Goal: Task Accomplishment & Management: Use online tool/utility

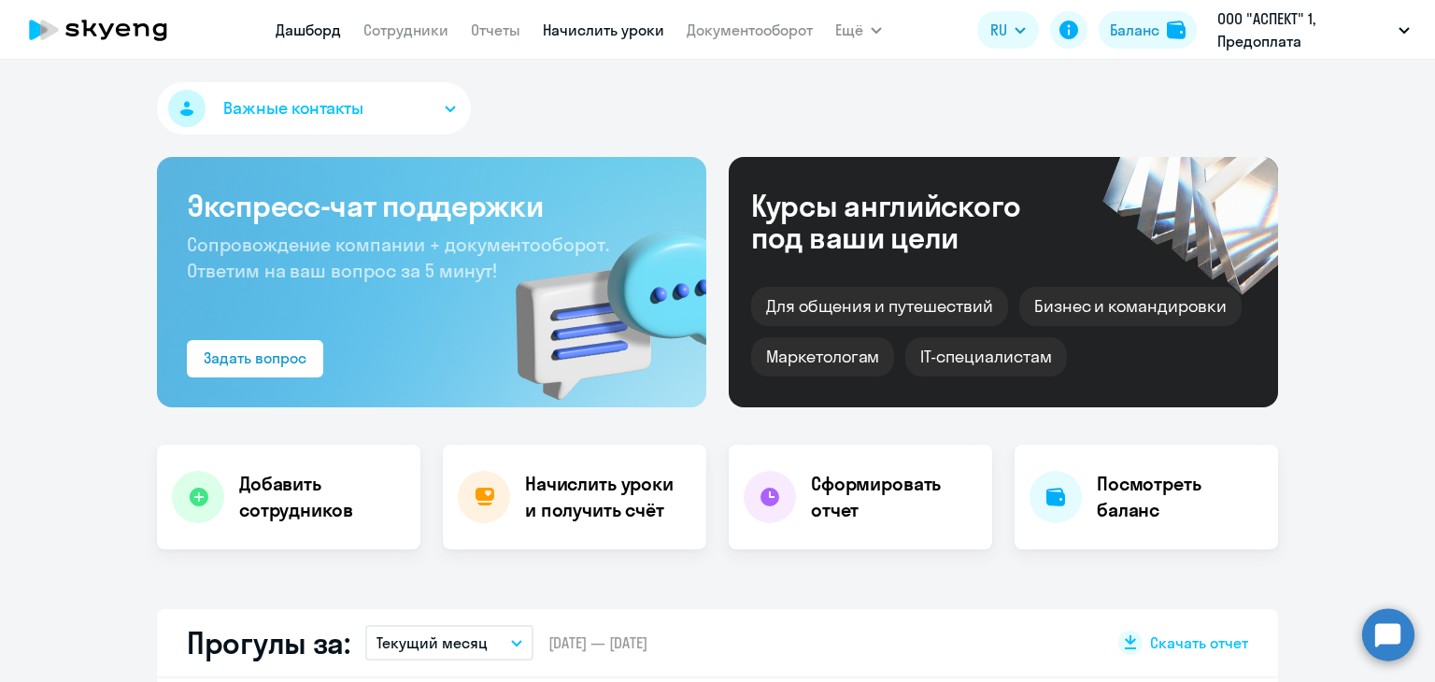
click at [590, 34] on link "Начислить уроки" at bounding box center [603, 30] width 121 height 19
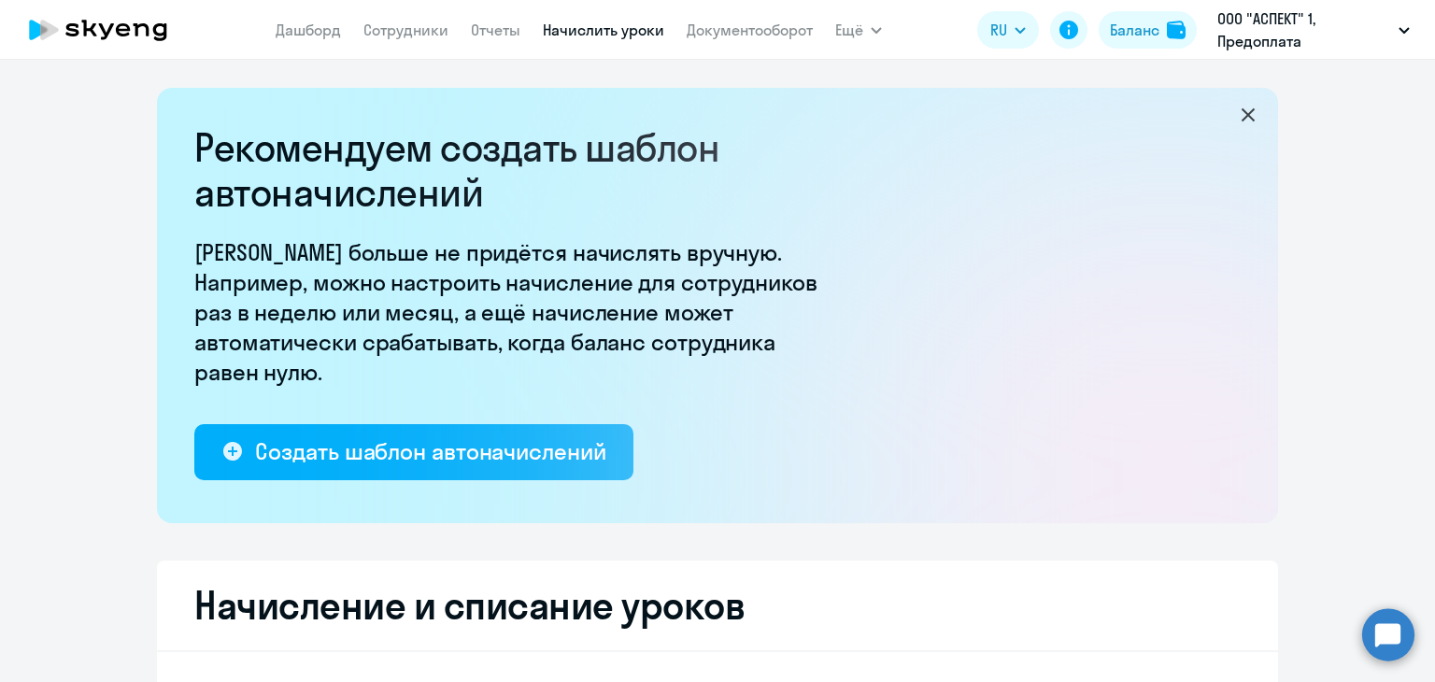
select select "10"
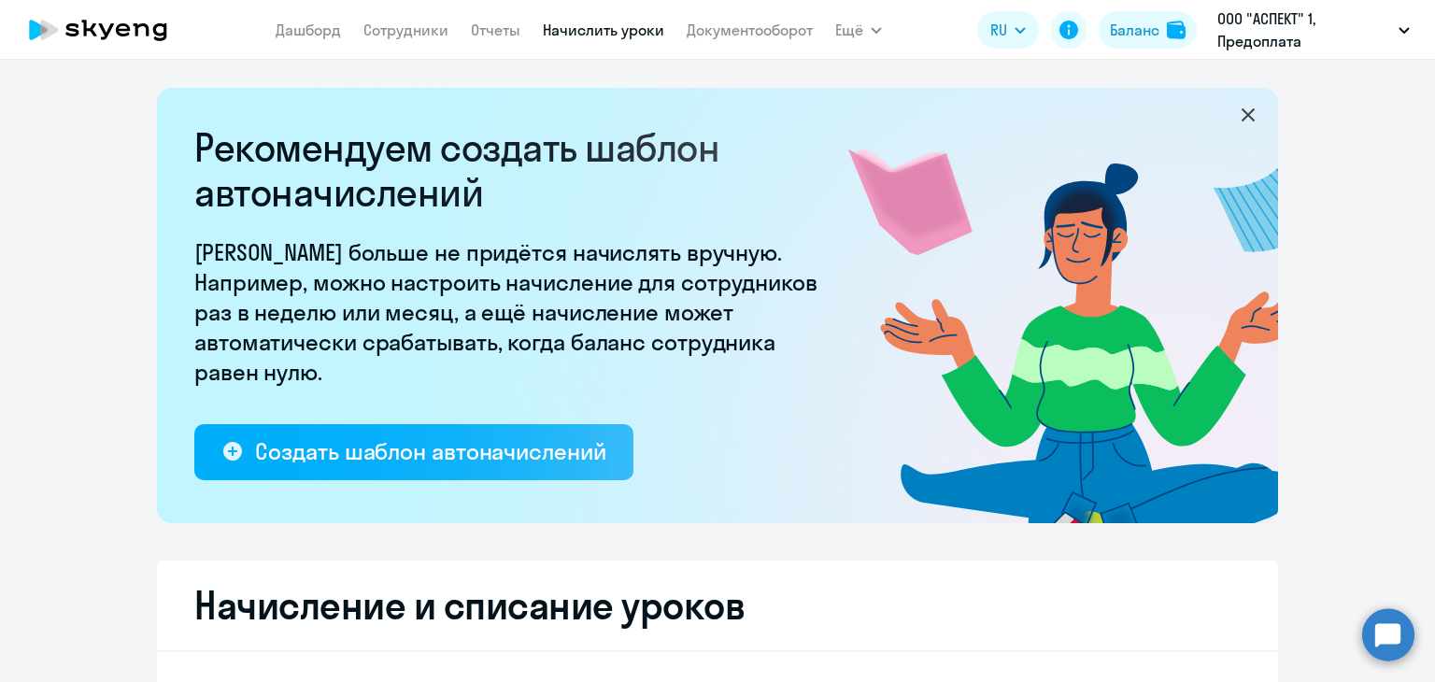
scroll to position [374, 0]
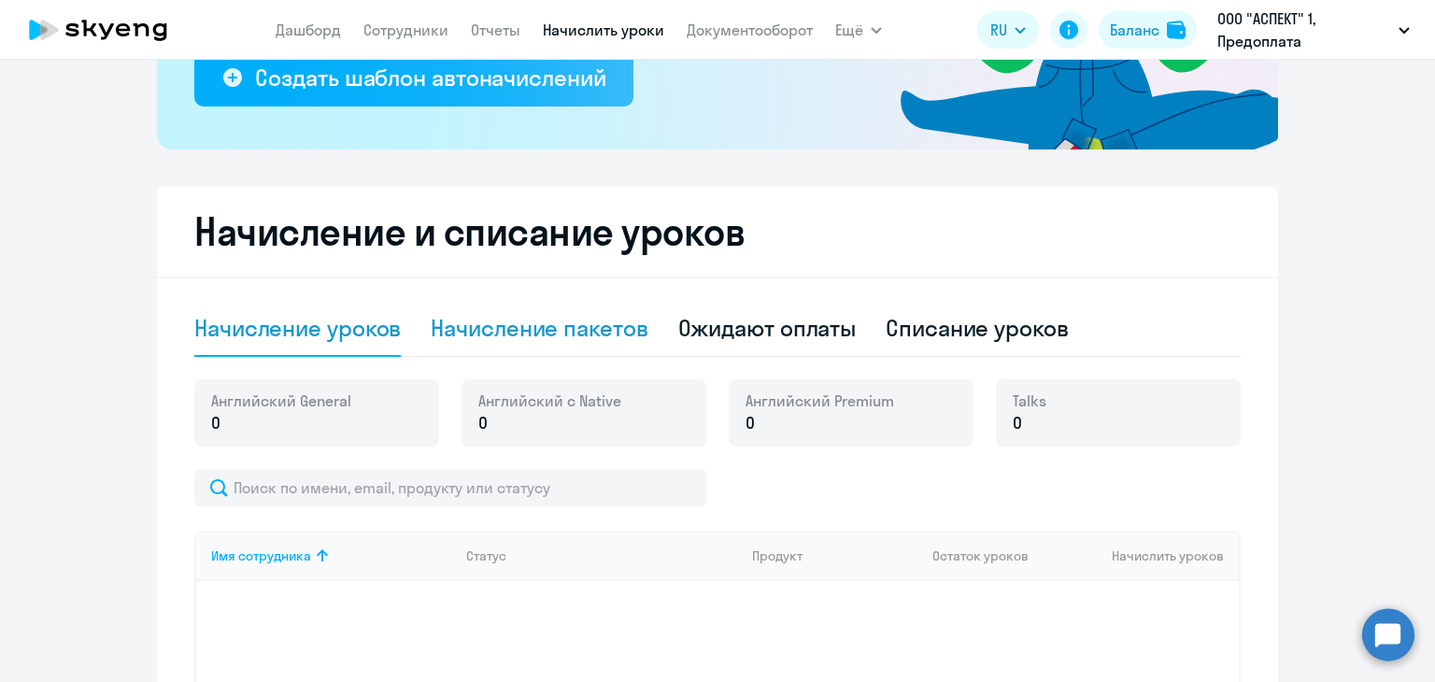
click at [528, 352] on div "Начисление пакетов" at bounding box center [539, 329] width 217 height 56
select select "10"
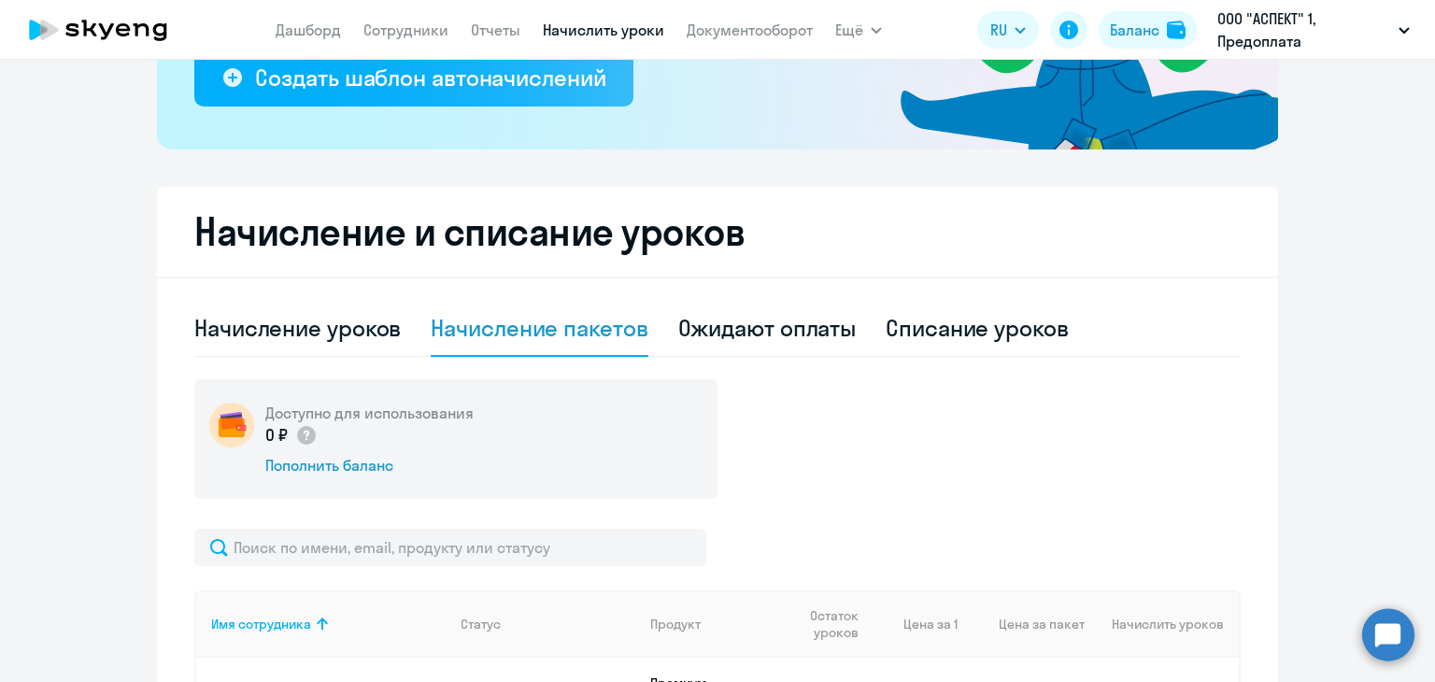
scroll to position [719, 0]
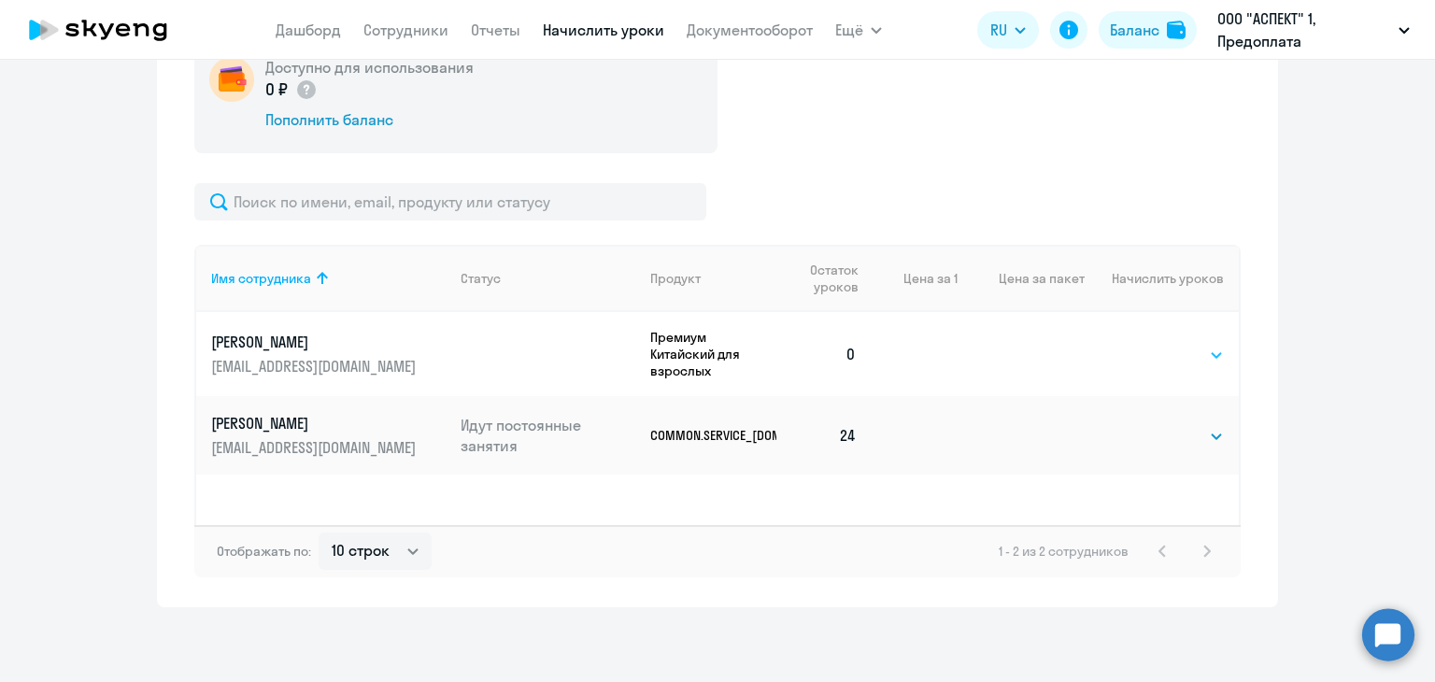
click at [1167, 355] on select "Выбрать 4 8 16 32 64 96 128" at bounding box center [1185, 355] width 77 height 22
select select "8"
click at [1147, 344] on select "Выбрать 4 8 16 32 64 96 128" at bounding box center [1185, 355] width 77 height 22
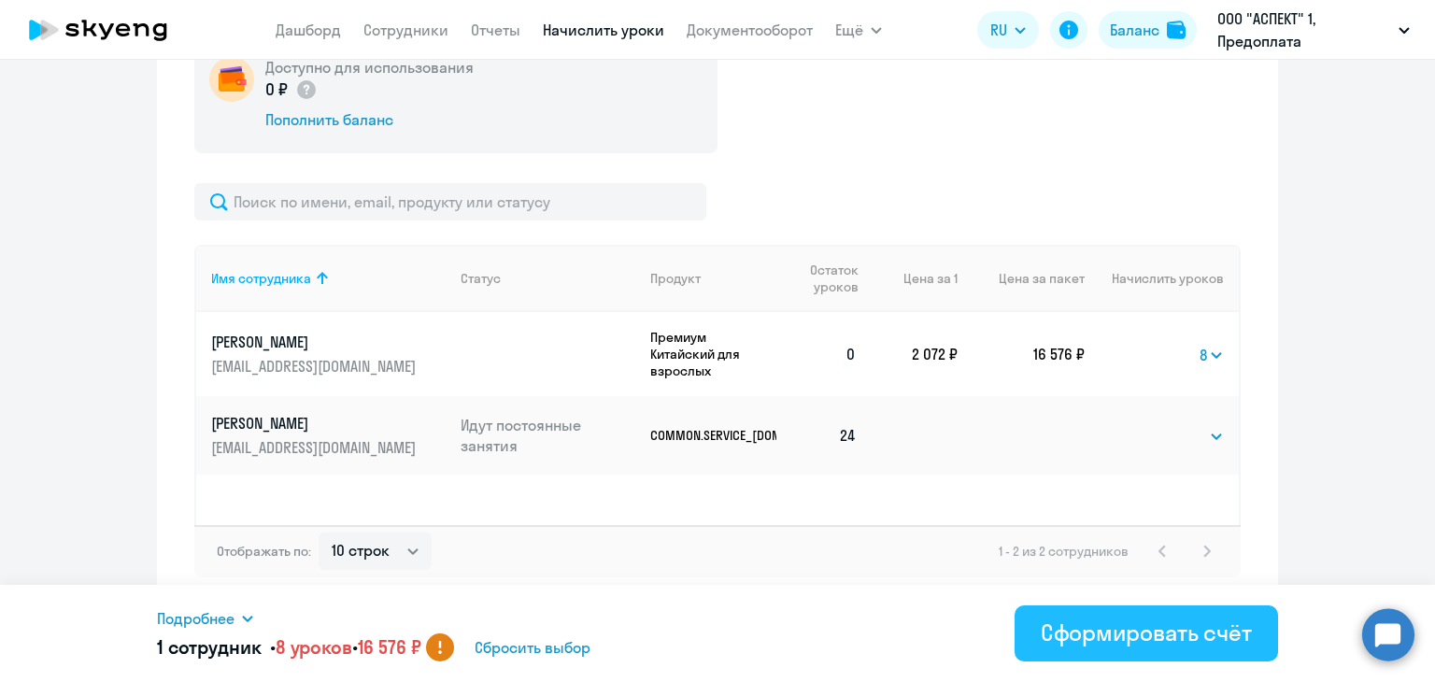
click at [1137, 629] on div "Сформировать счёт" at bounding box center [1146, 632] width 211 height 30
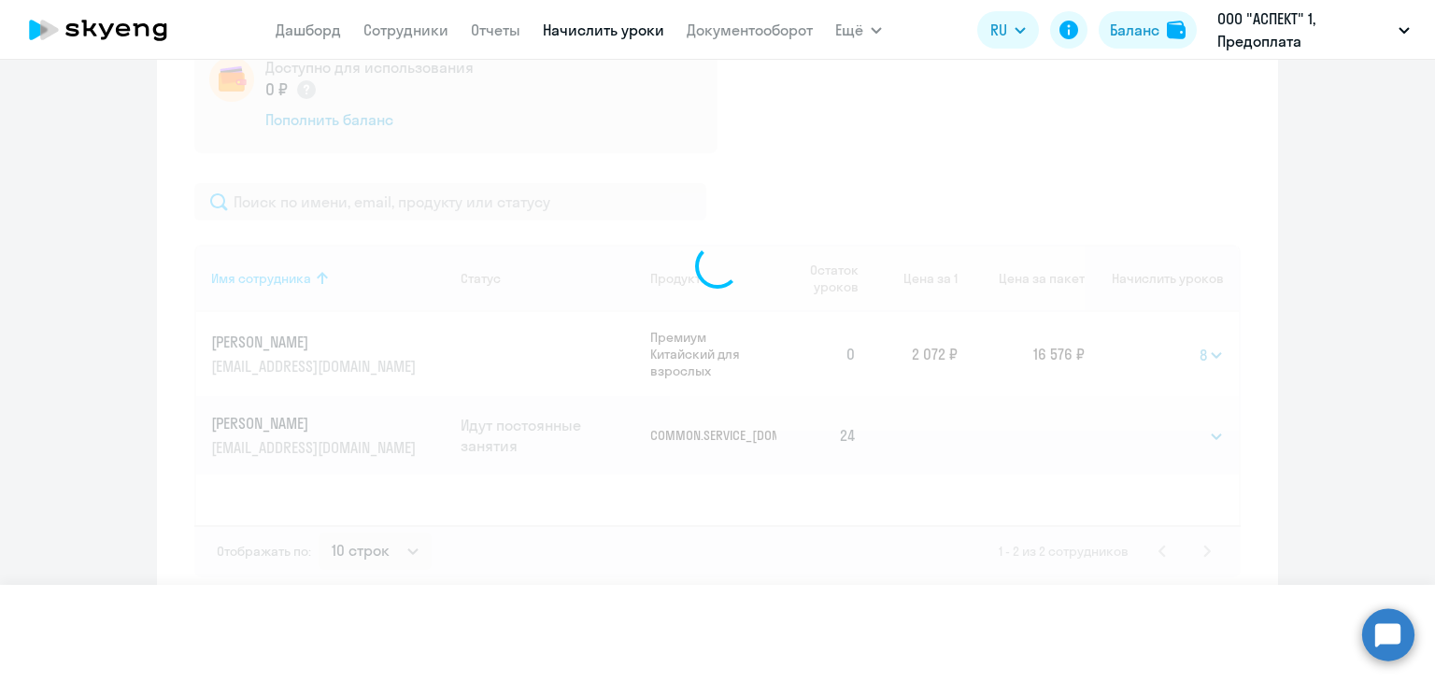
select select
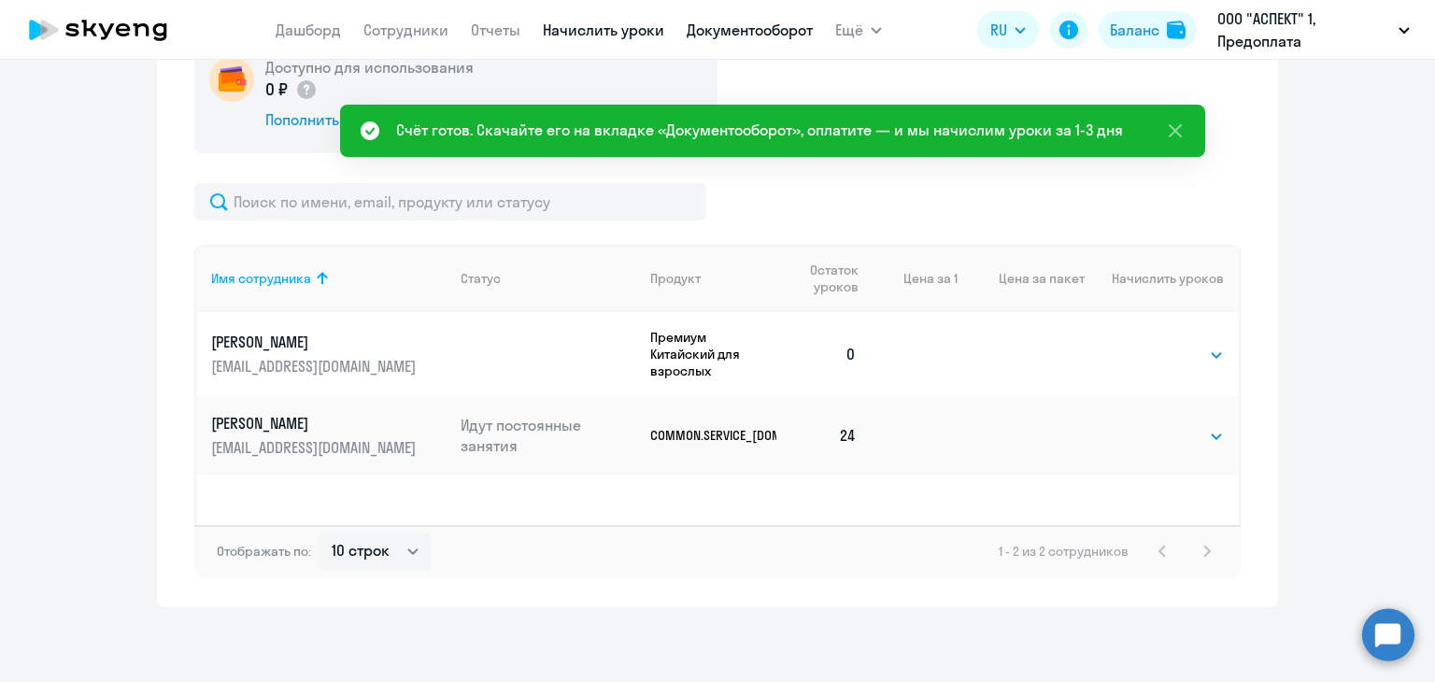
click at [759, 37] on link "Документооборот" at bounding box center [750, 30] width 126 height 19
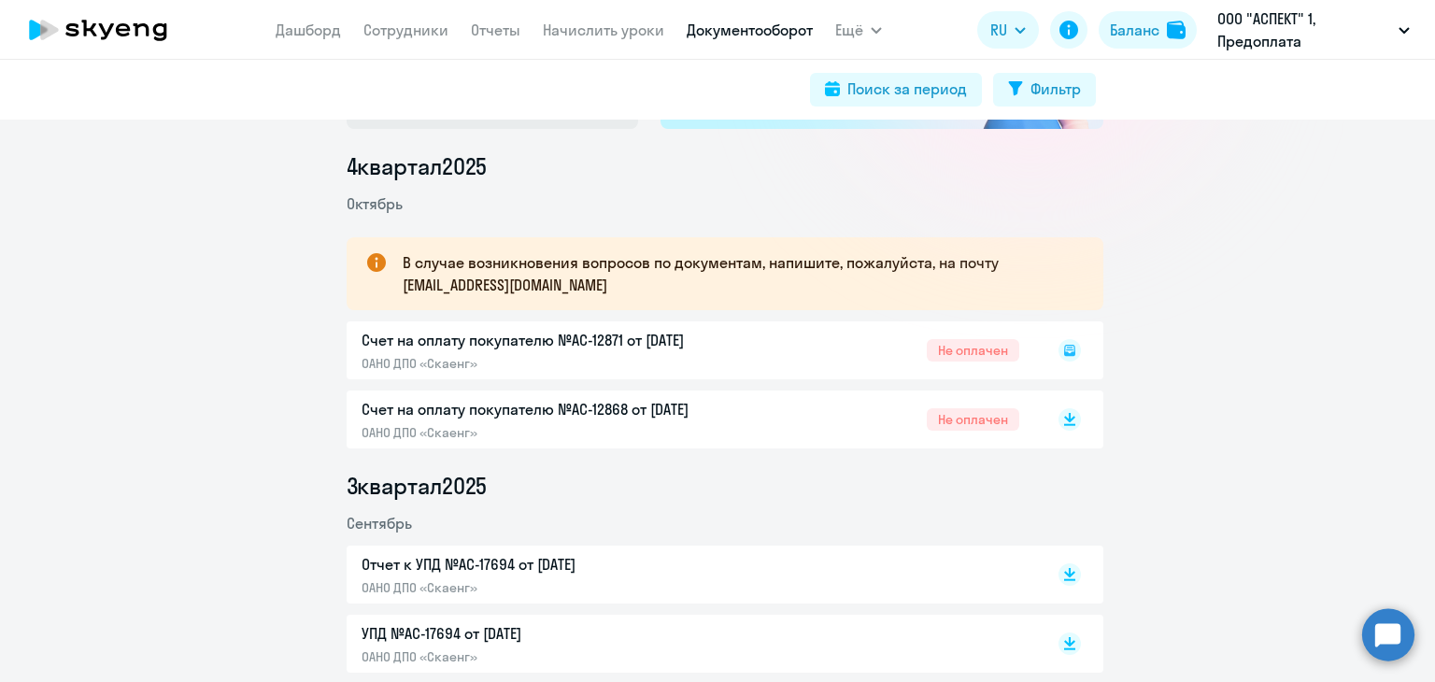
scroll to position [280, 0]
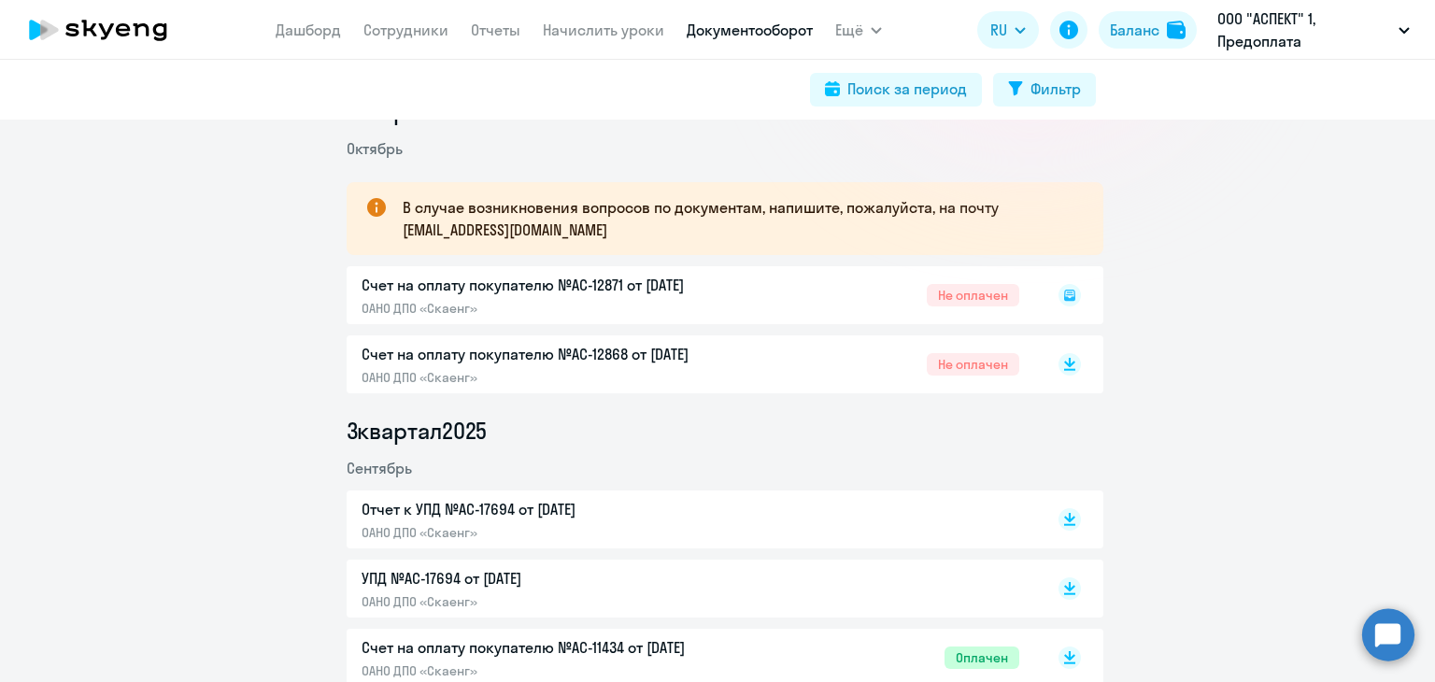
click at [1061, 300] on icon at bounding box center [1069, 295] width 22 height 22
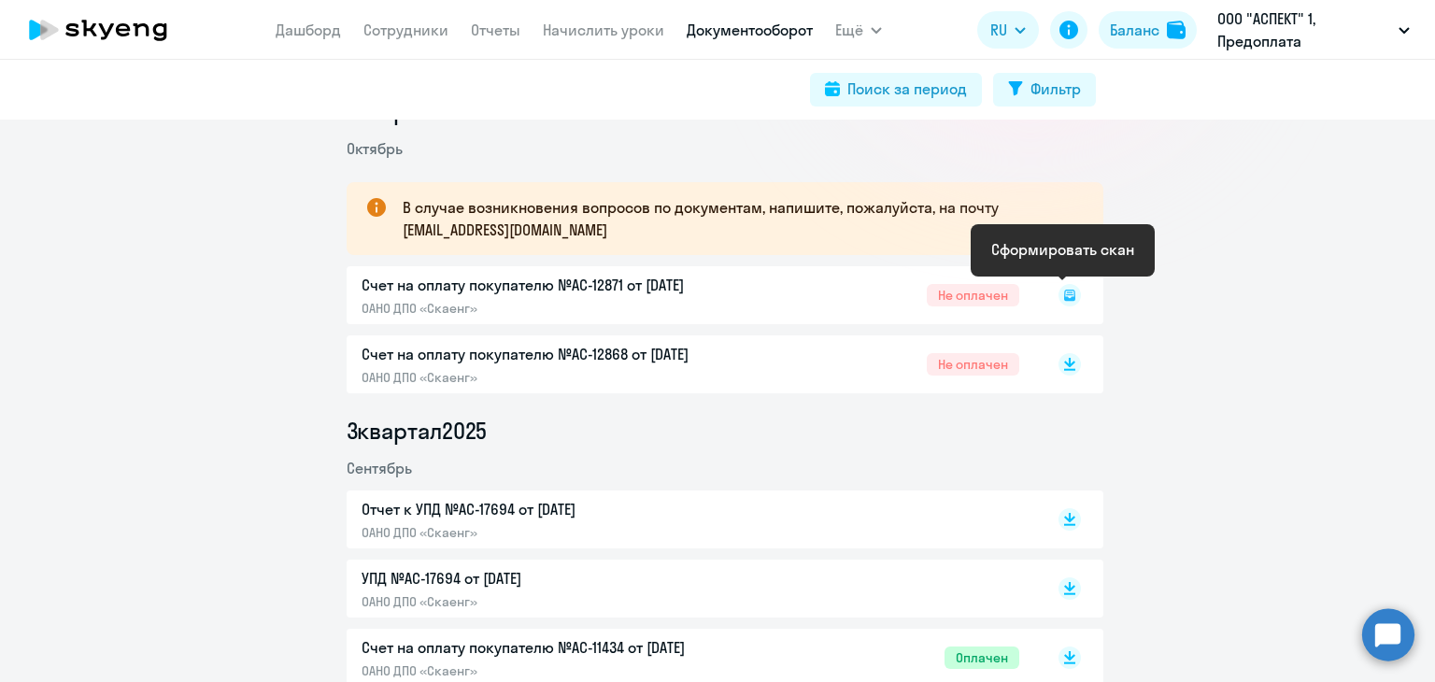
click at [1064, 300] on icon at bounding box center [1069, 295] width 11 height 11
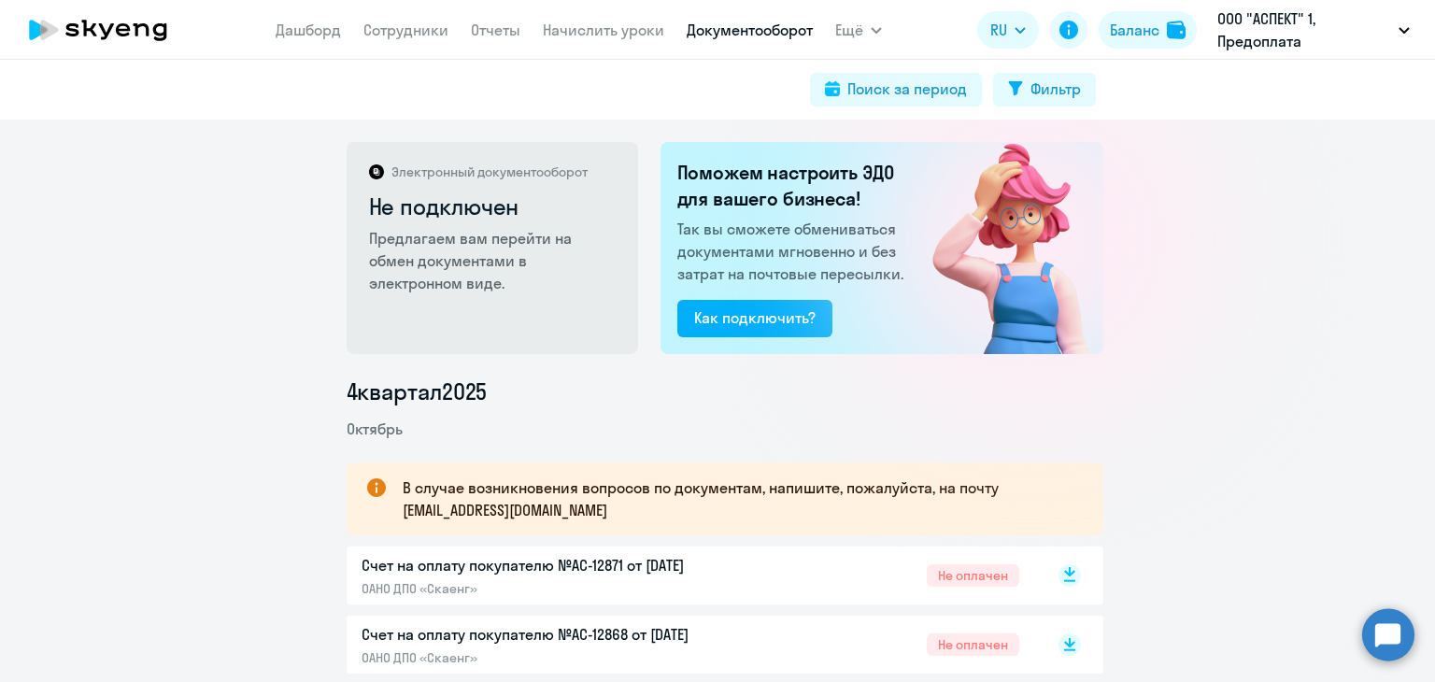
click at [1058, 584] on rect at bounding box center [1069, 575] width 22 height 22
